Goal: Check status: Check status

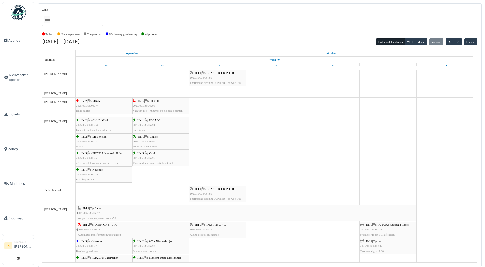
scroll to position [279, 0]
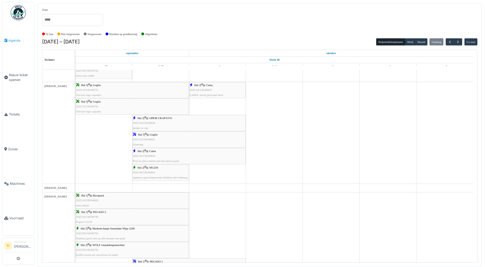
click at [11, 40] on span "Agenda" at bounding box center [20, 40] width 24 height 5
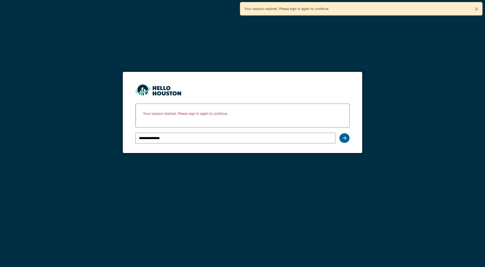
click at [347, 137] on div at bounding box center [345, 138] width 10 height 10
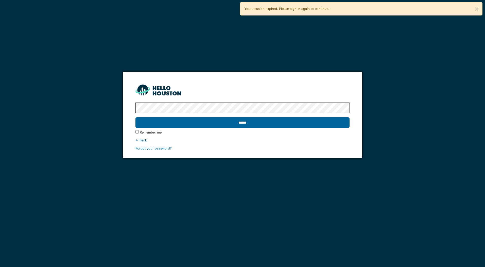
click at [261, 123] on input "******" at bounding box center [243, 122] width 214 height 11
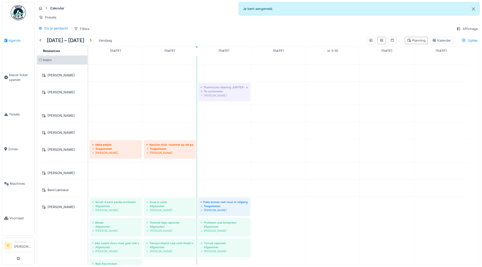
click at [13, 39] on span "Agenda" at bounding box center [20, 40] width 24 height 5
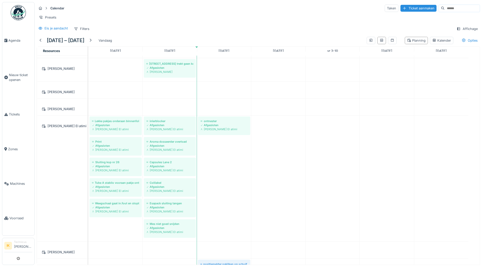
scroll to position [956, 0]
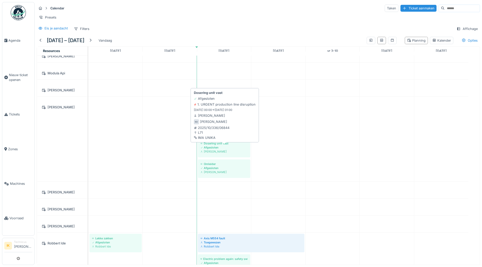
click at [219, 150] on div "Afgesloten" at bounding box center [223, 147] width 47 height 4
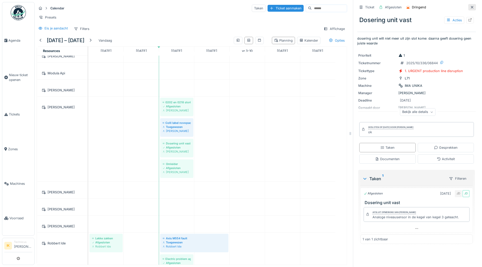
click at [470, 6] on icon at bounding box center [471, 7] width 3 height 3
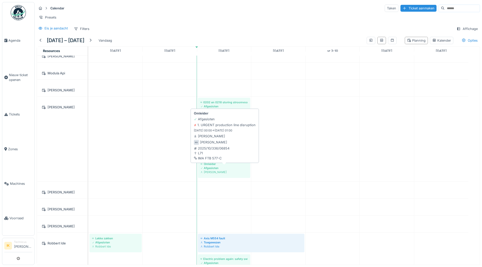
click at [209, 170] on div "Afgesloten" at bounding box center [223, 168] width 47 height 4
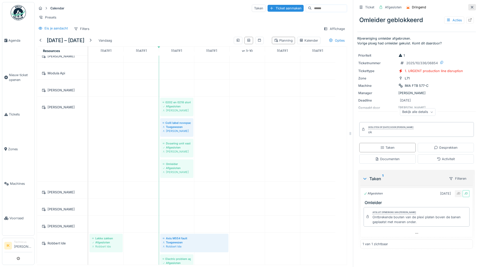
click at [470, 8] on icon at bounding box center [472, 7] width 4 height 3
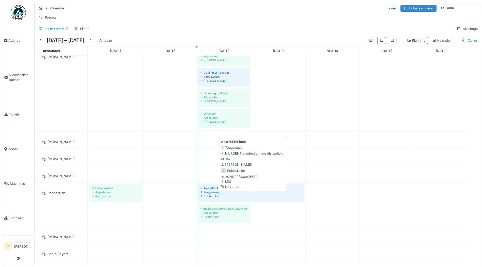
scroll to position [1346, 0]
click at [228, 190] on div "Axis M554 fault" at bounding box center [250, 188] width 101 height 4
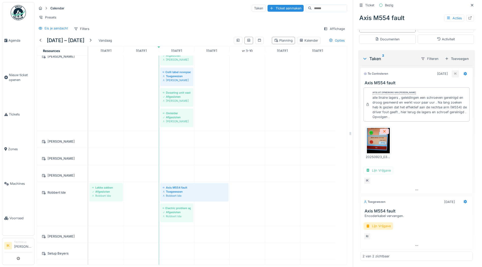
scroll to position [4, 0]
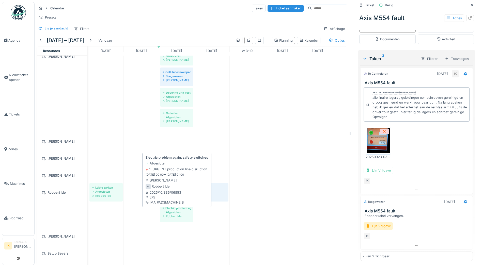
click at [168, 212] on div "Afgesloten" at bounding box center [176, 212] width 28 height 4
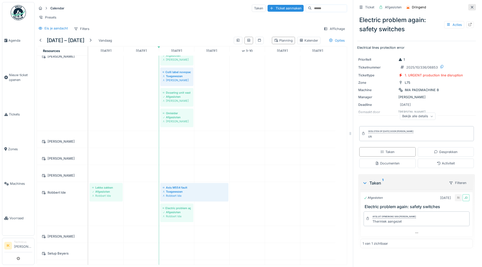
click at [470, 6] on icon at bounding box center [472, 7] width 4 height 3
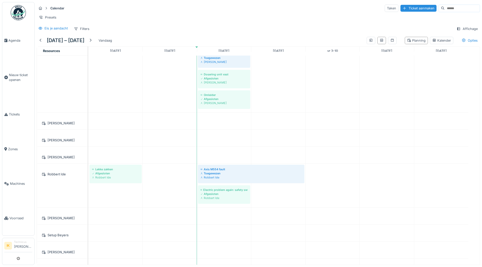
scroll to position [1291, 0]
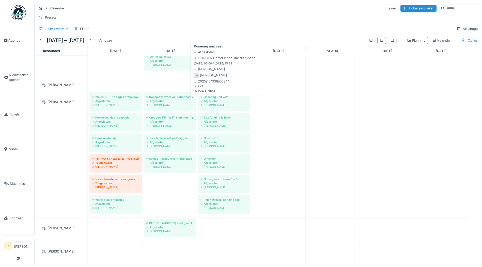
click at [218, 101] on div "Afgesloten" at bounding box center [223, 101] width 47 height 4
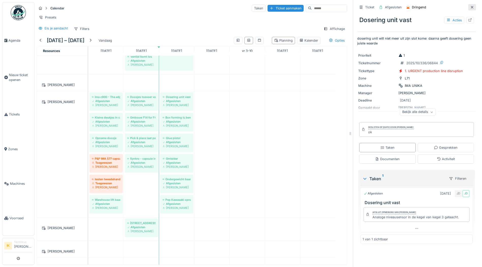
click at [470, 6] on icon at bounding box center [472, 7] width 4 height 3
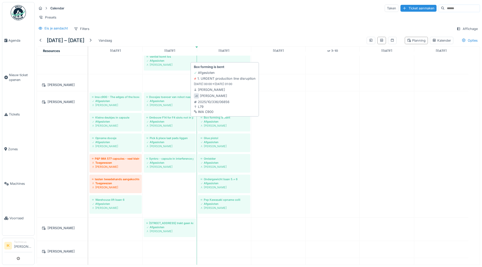
click at [224, 122] on div "Afgesloten" at bounding box center [223, 122] width 47 height 4
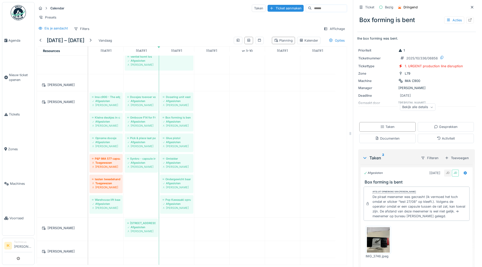
click at [374, 236] on img at bounding box center [378, 239] width 23 height 25
